Goal: Check status: Check status

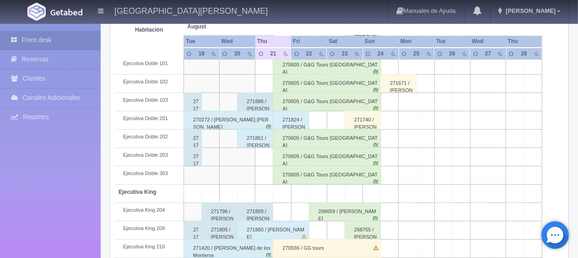
scroll to position [92, 0]
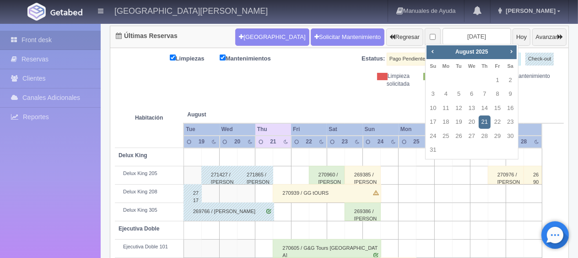
click at [394, 98] on th at bounding box center [390, 105] width 54 height 35
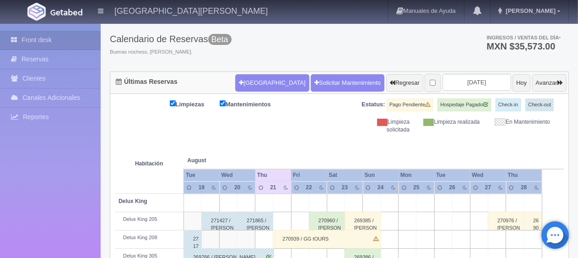
scroll to position [0, 0]
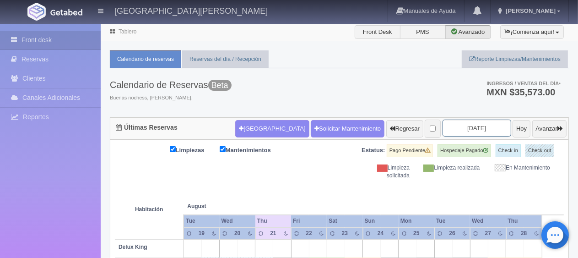
click at [485, 128] on input "2025-08-21" at bounding box center [477, 127] width 69 height 17
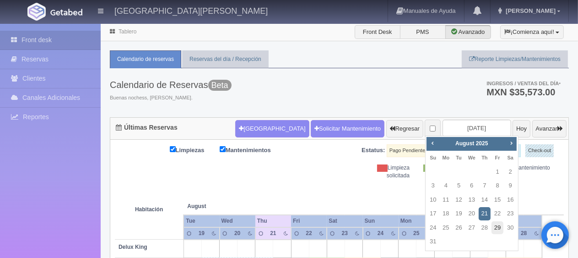
click at [500, 229] on link "29" at bounding box center [498, 227] width 12 height 13
type input "[DATE]"
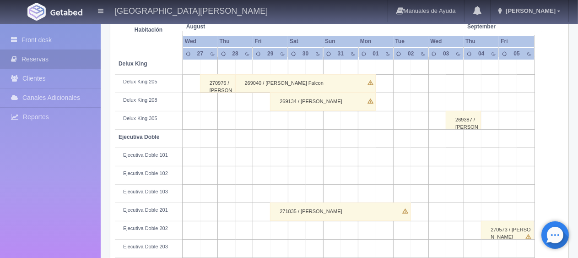
scroll to position [275, 0]
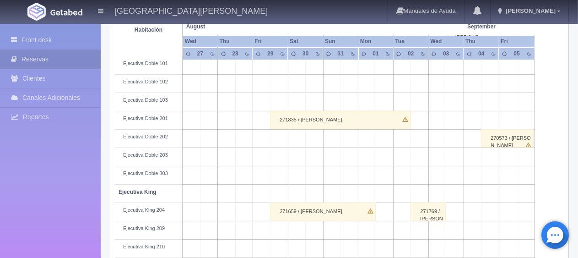
click at [352, 114] on div "271835 / [PERSON_NAME]" at bounding box center [340, 120] width 141 height 18
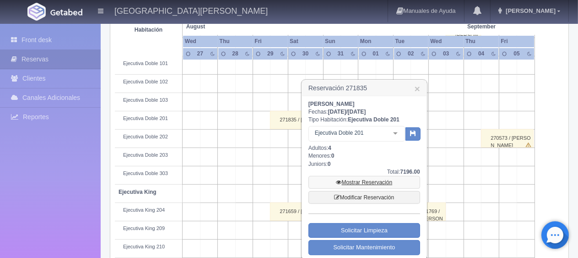
click at [380, 181] on link "Mostrar Reservación" at bounding box center [365, 182] width 112 height 13
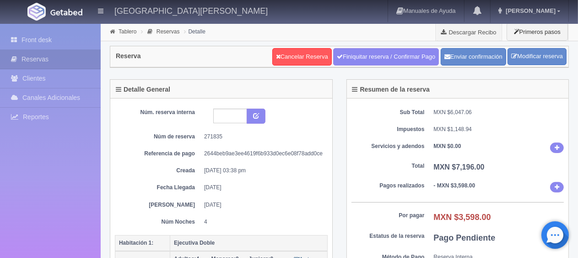
click at [480, 132] on dd "MXN $1,148.94" at bounding box center [499, 129] width 130 height 8
click at [68, 41] on link "Front desk" at bounding box center [50, 40] width 101 height 19
